Goal: Task Accomplishment & Management: Complete application form

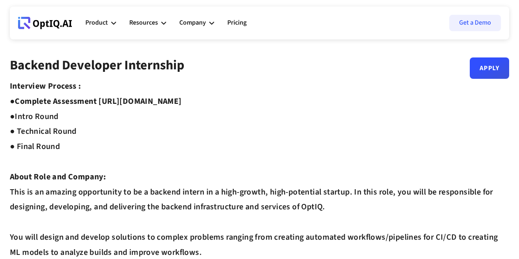
click at [159, 101] on strong "Complete Assessment [URL][DOMAIN_NAME] ●" at bounding box center [96, 109] width 172 height 27
click at [497, 61] on link "Apply" at bounding box center [489, 64] width 39 height 21
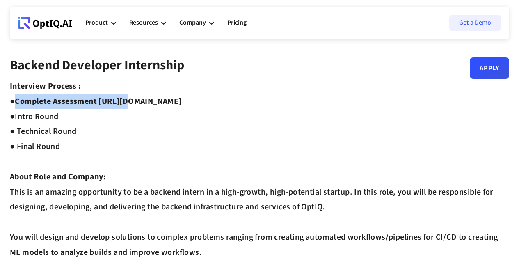
drag, startPoint x: 19, startPoint y: 100, endPoint x: 124, endPoint y: 99, distance: 104.7
click at [124, 99] on strong "Complete Assessment [URL][DOMAIN_NAME] ●" at bounding box center [96, 109] width 172 height 27
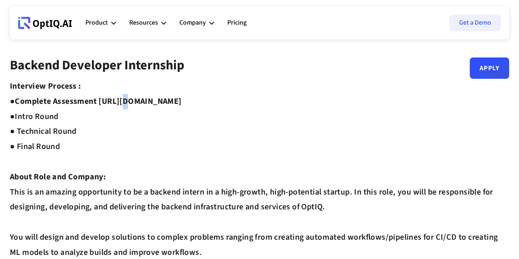
click at [124, 99] on strong "Complete Assessment [URL][DOMAIN_NAME] ●" at bounding box center [96, 109] width 172 height 27
drag, startPoint x: 102, startPoint y: 100, endPoint x: 247, endPoint y: 100, distance: 145.4
copy strong "[URL][DOMAIN_NAME]"
